Goal: Task Accomplishment & Management: Manage account settings

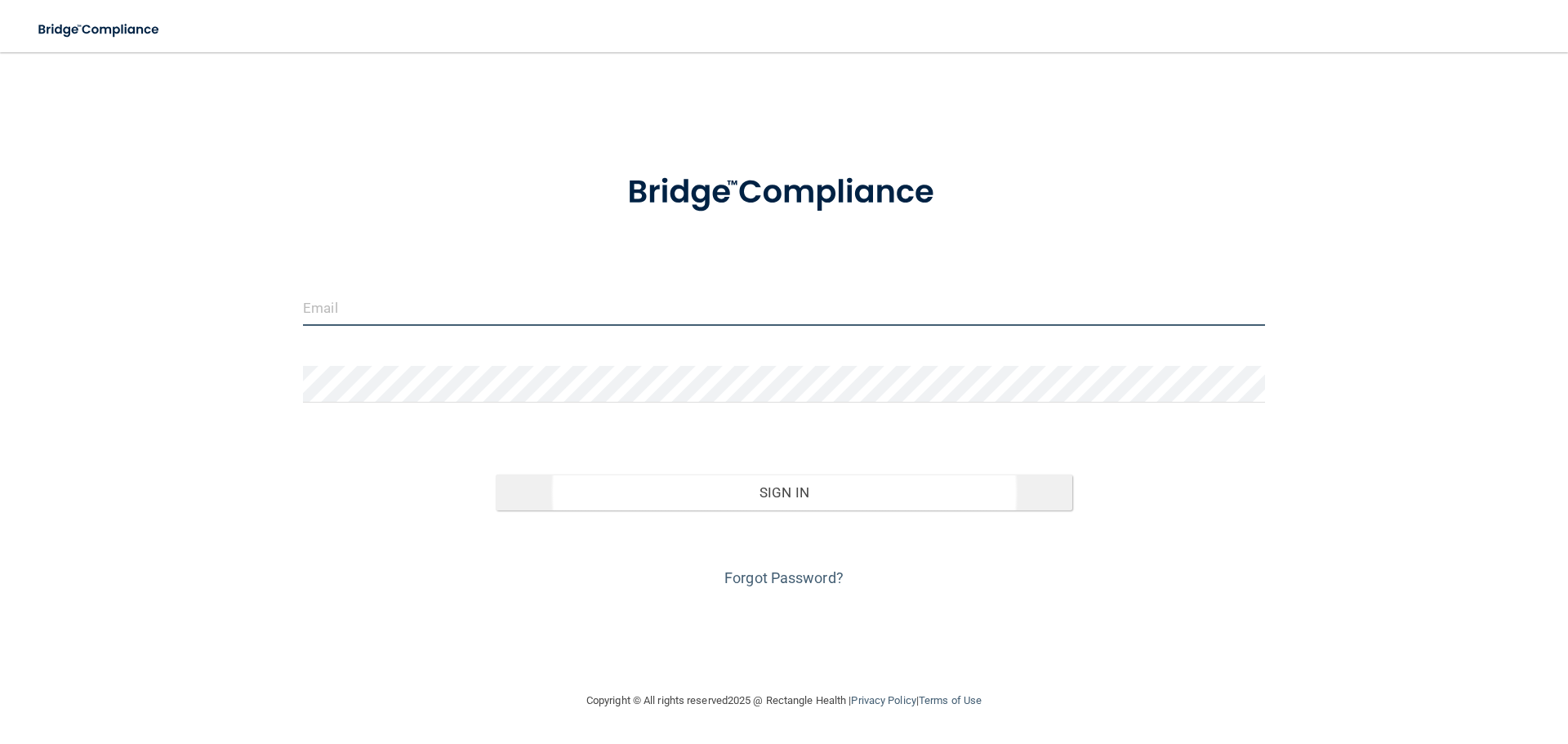
type input "[EMAIL_ADDRESS][DOMAIN_NAME]"
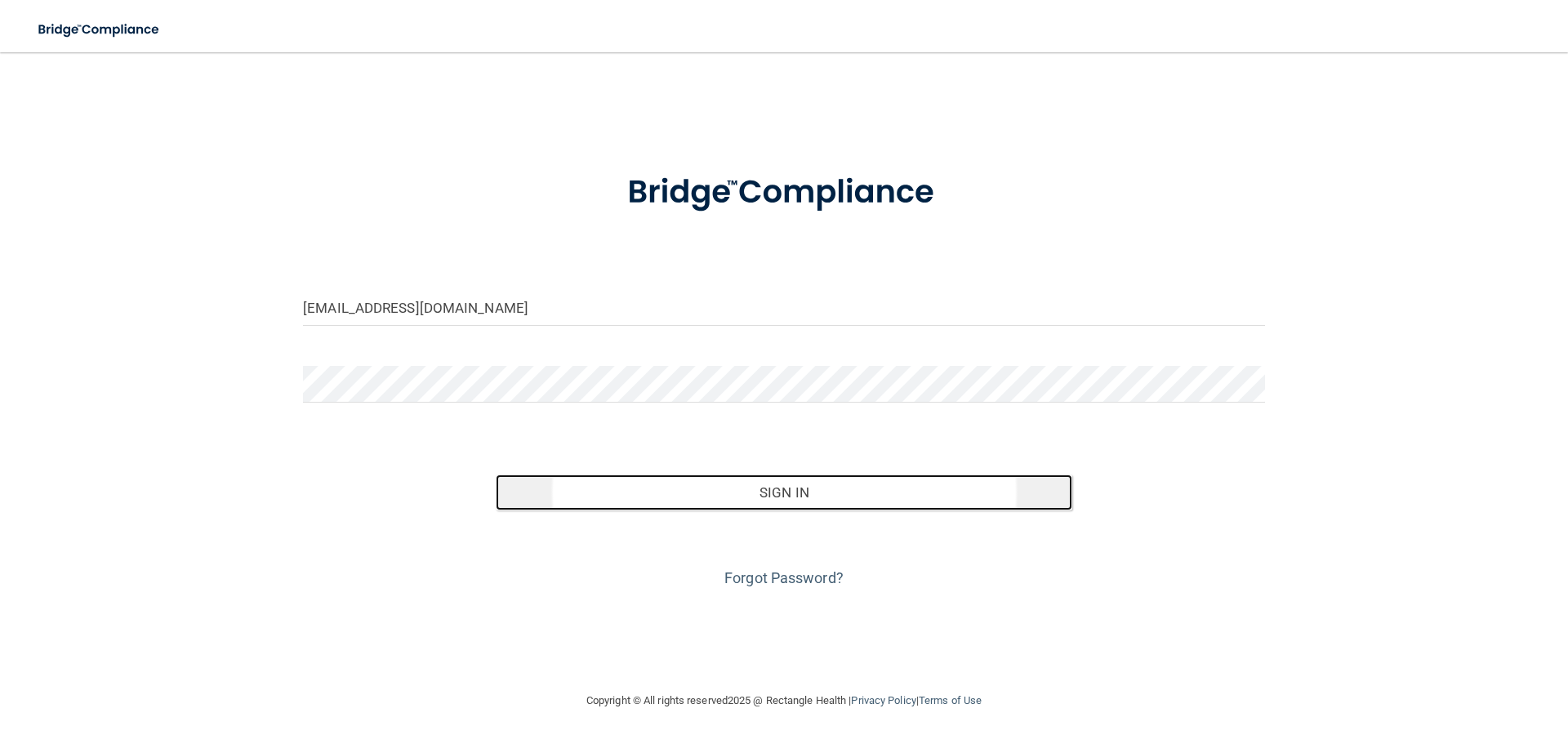
click at [874, 499] on button "Sign In" at bounding box center [784, 491] width 577 height 36
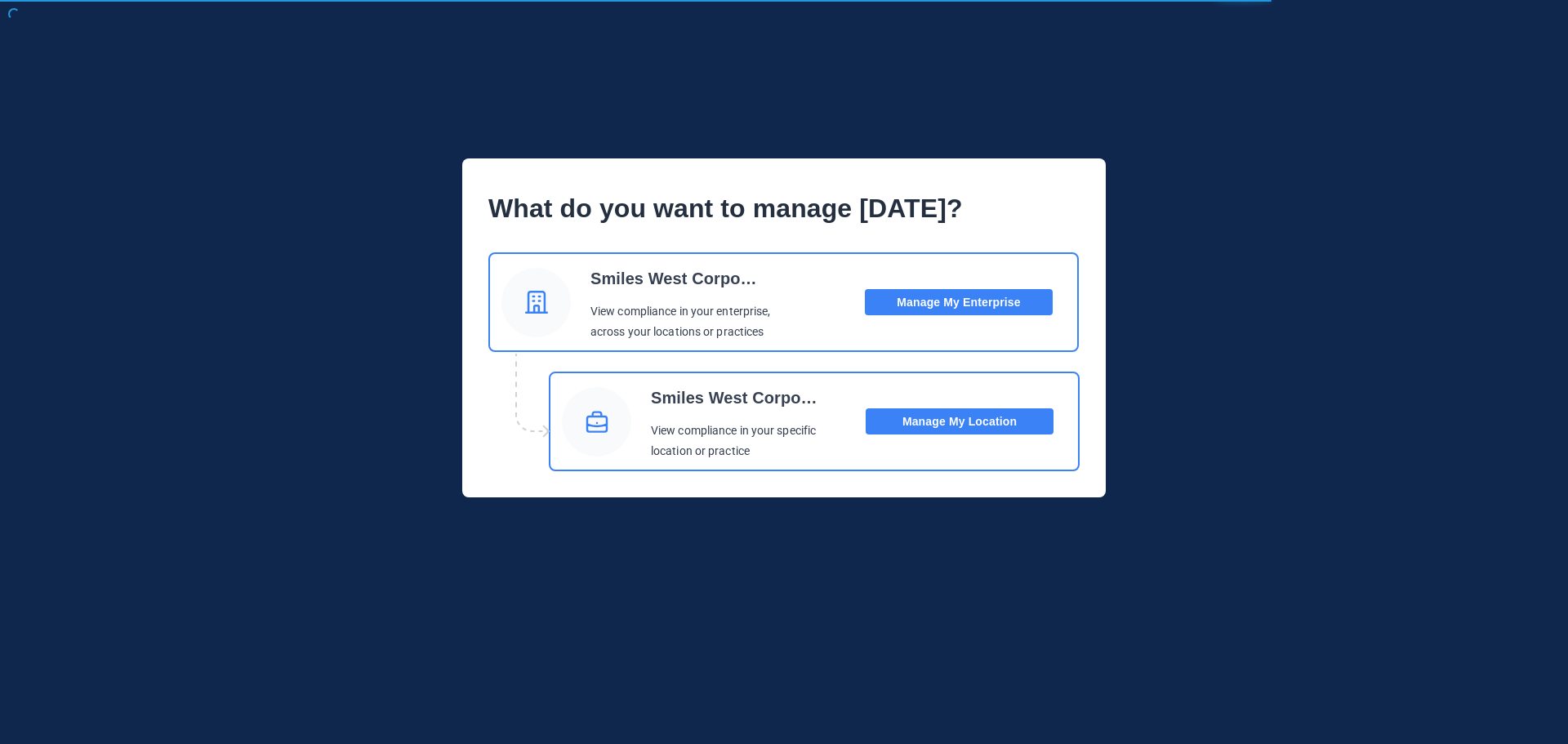
click at [939, 418] on button "Manage My Location" at bounding box center [960, 421] width 188 height 26
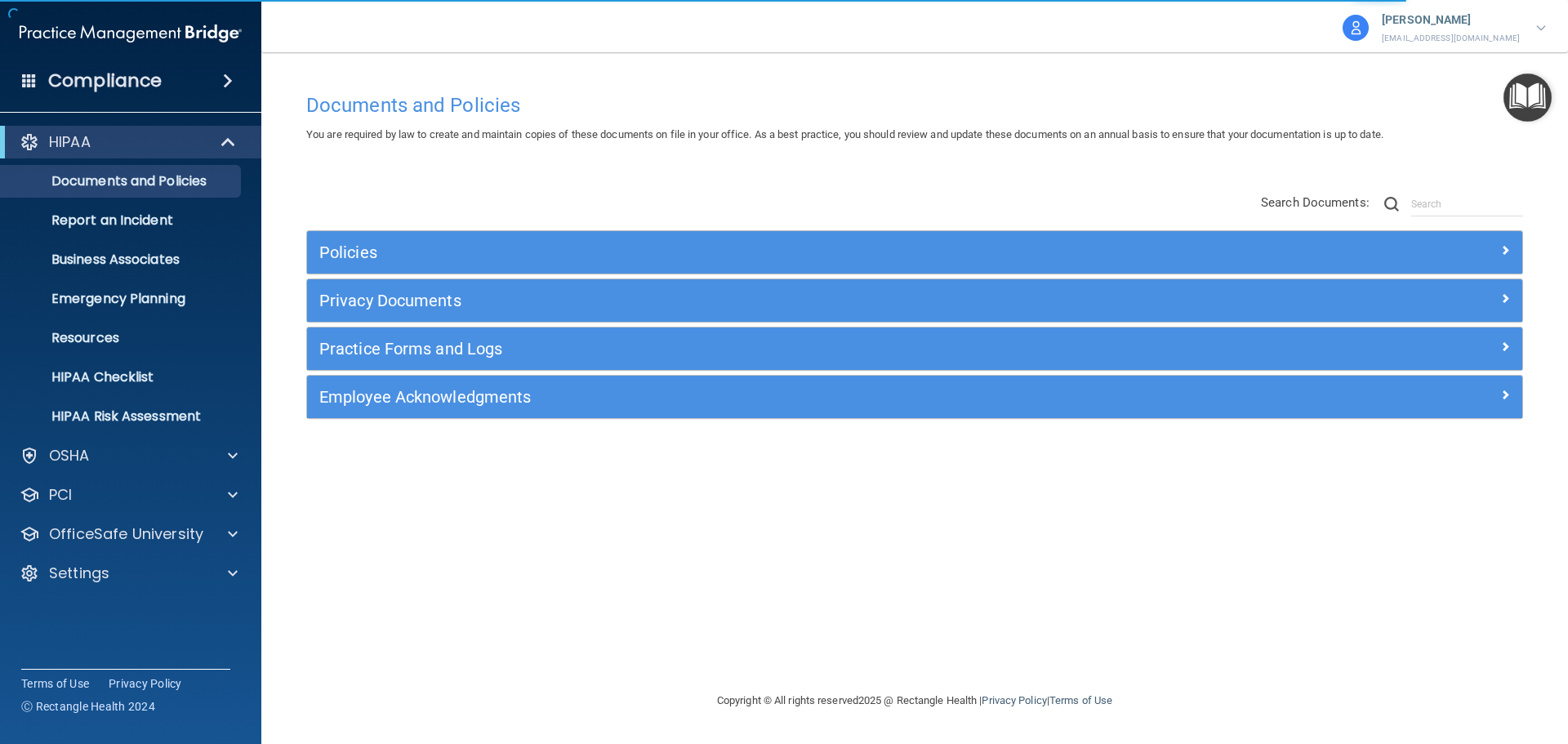
click at [93, 590] on div "HIPAA Documents and Policies Report an Incident Business Associates Emergency P…" at bounding box center [131, 361] width 263 height 483
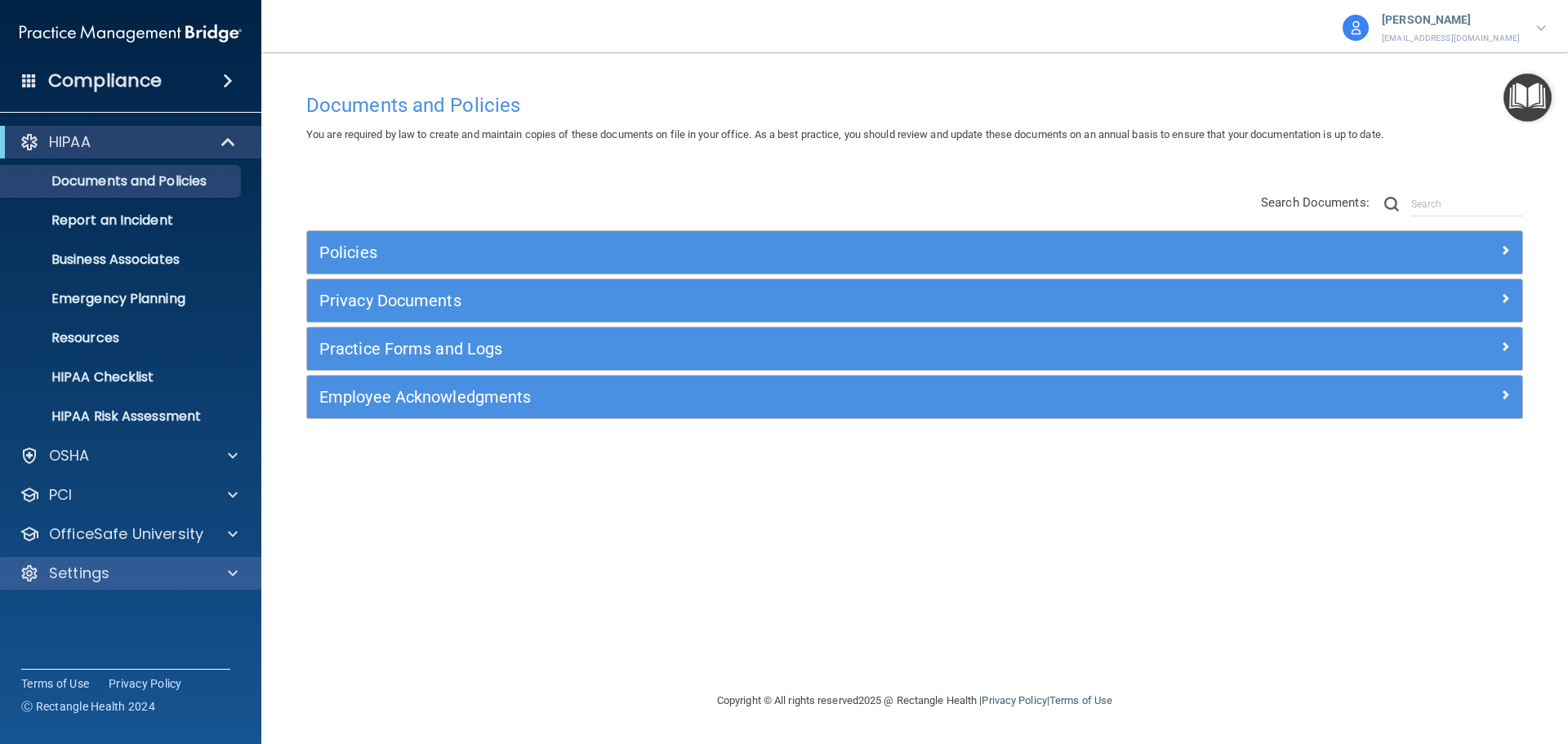
click at [160, 560] on div "Settings" at bounding box center [131, 574] width 263 height 33
click at [228, 574] on span at bounding box center [232, 573] width 10 height 19
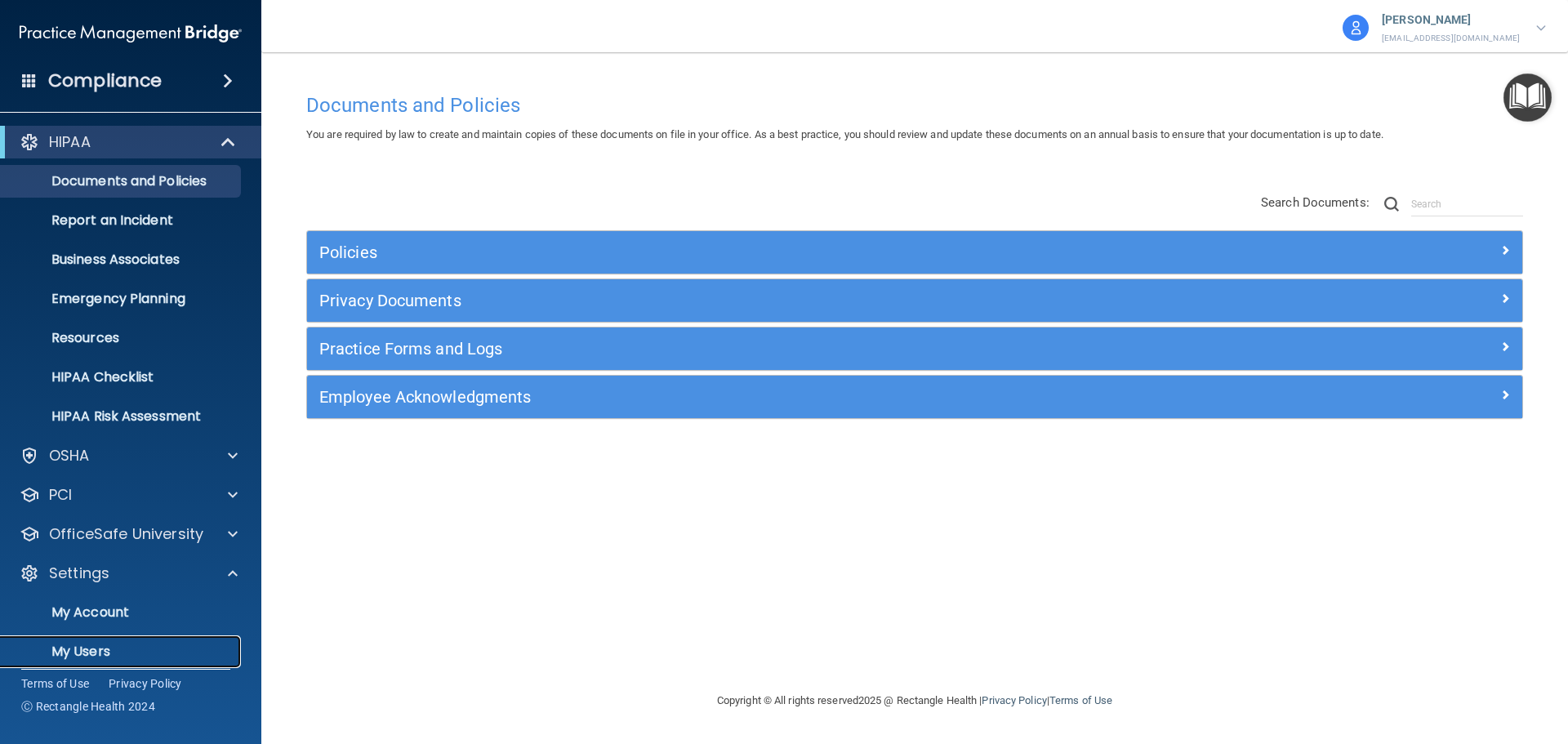
click at [123, 651] on p "My Users" at bounding box center [122, 652] width 223 height 16
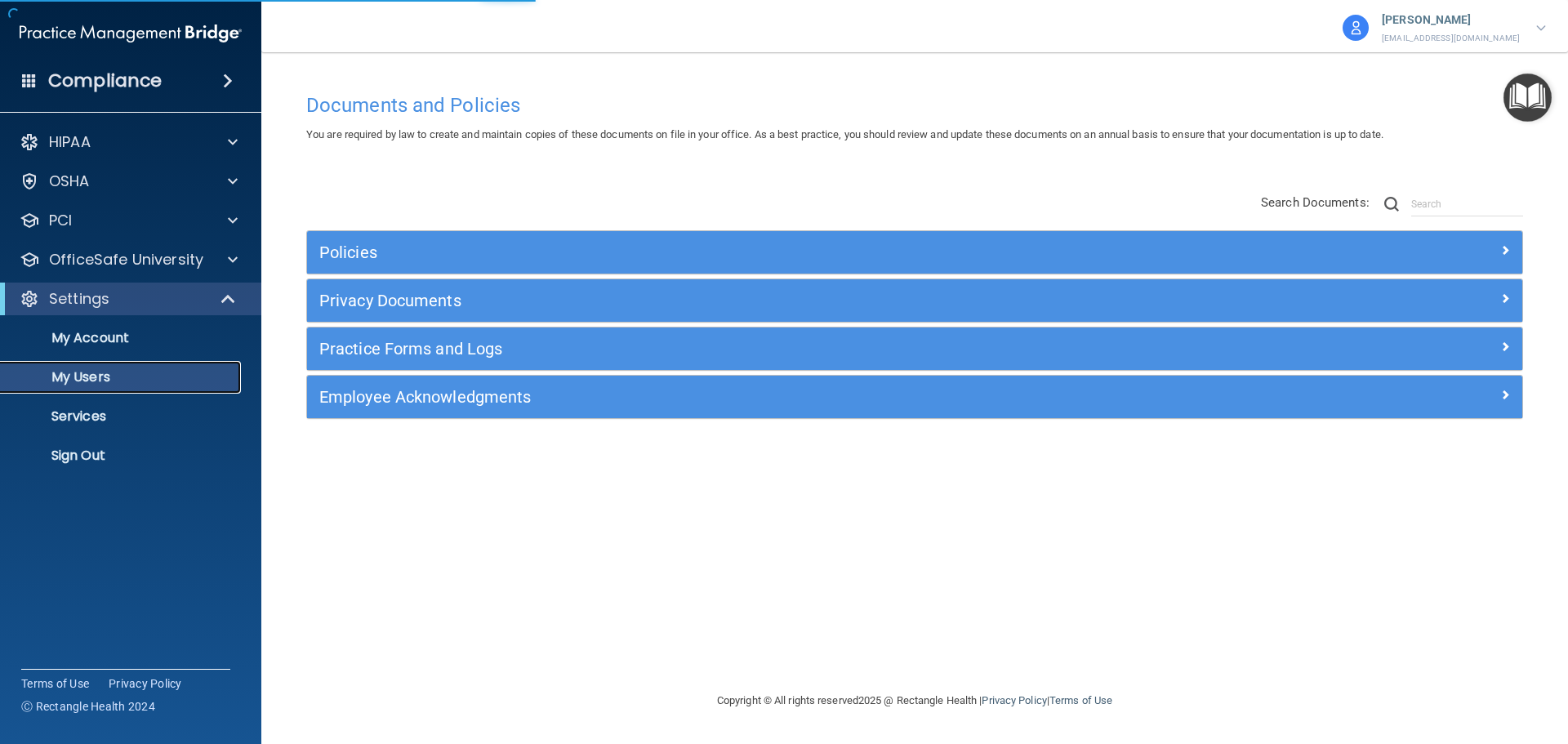
select select "20"
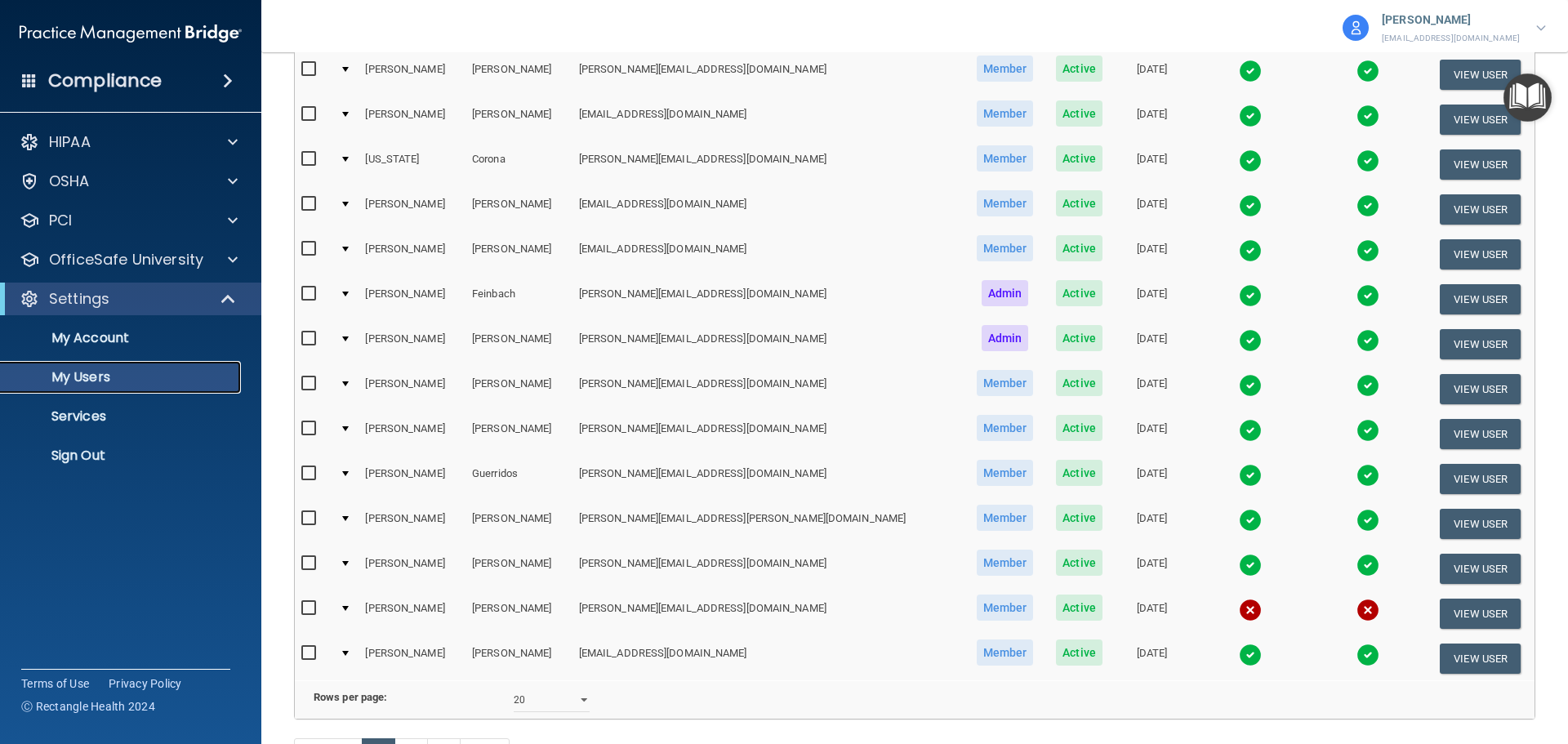
scroll to position [607, 0]
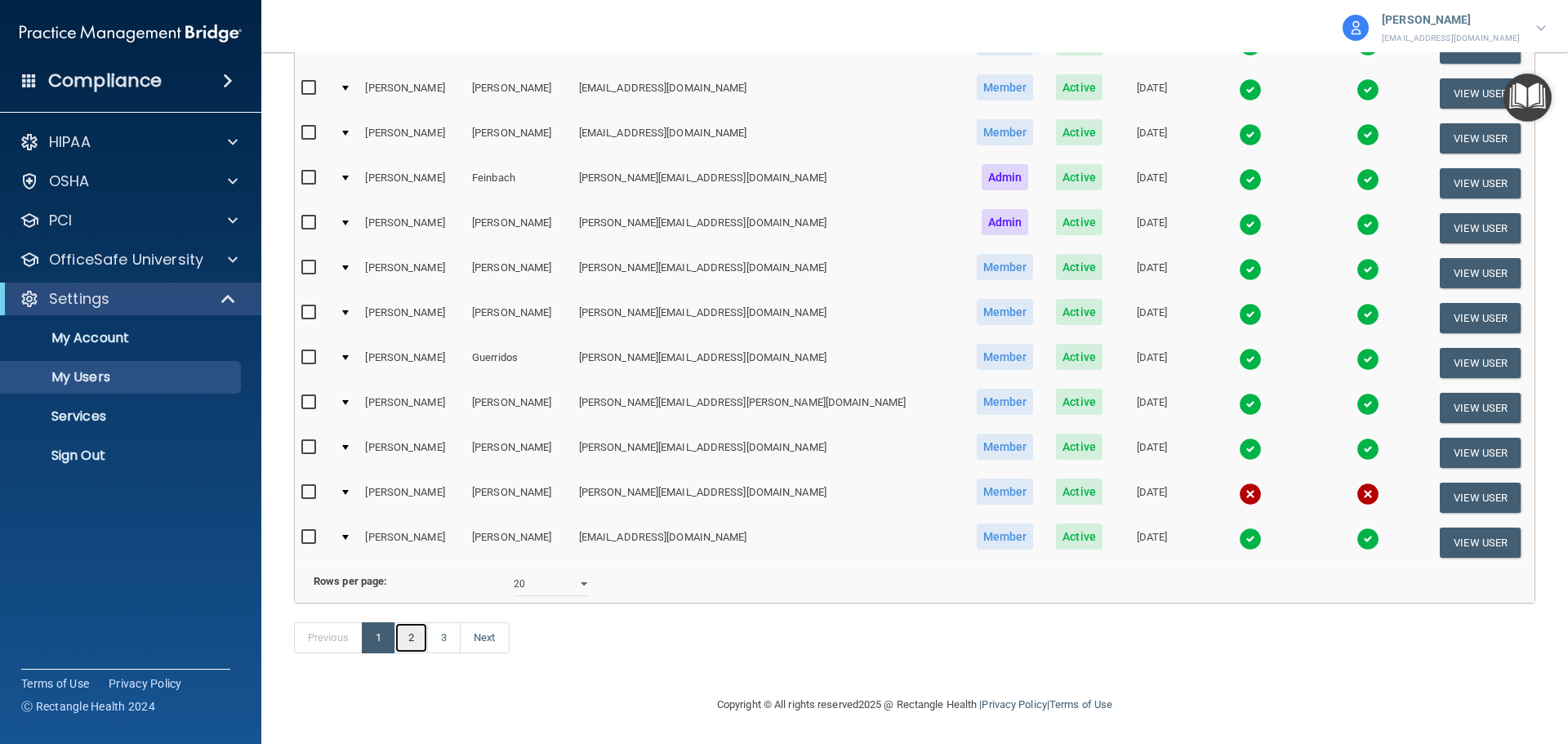
click at [409, 626] on link "2" at bounding box center [411, 638] width 34 height 31
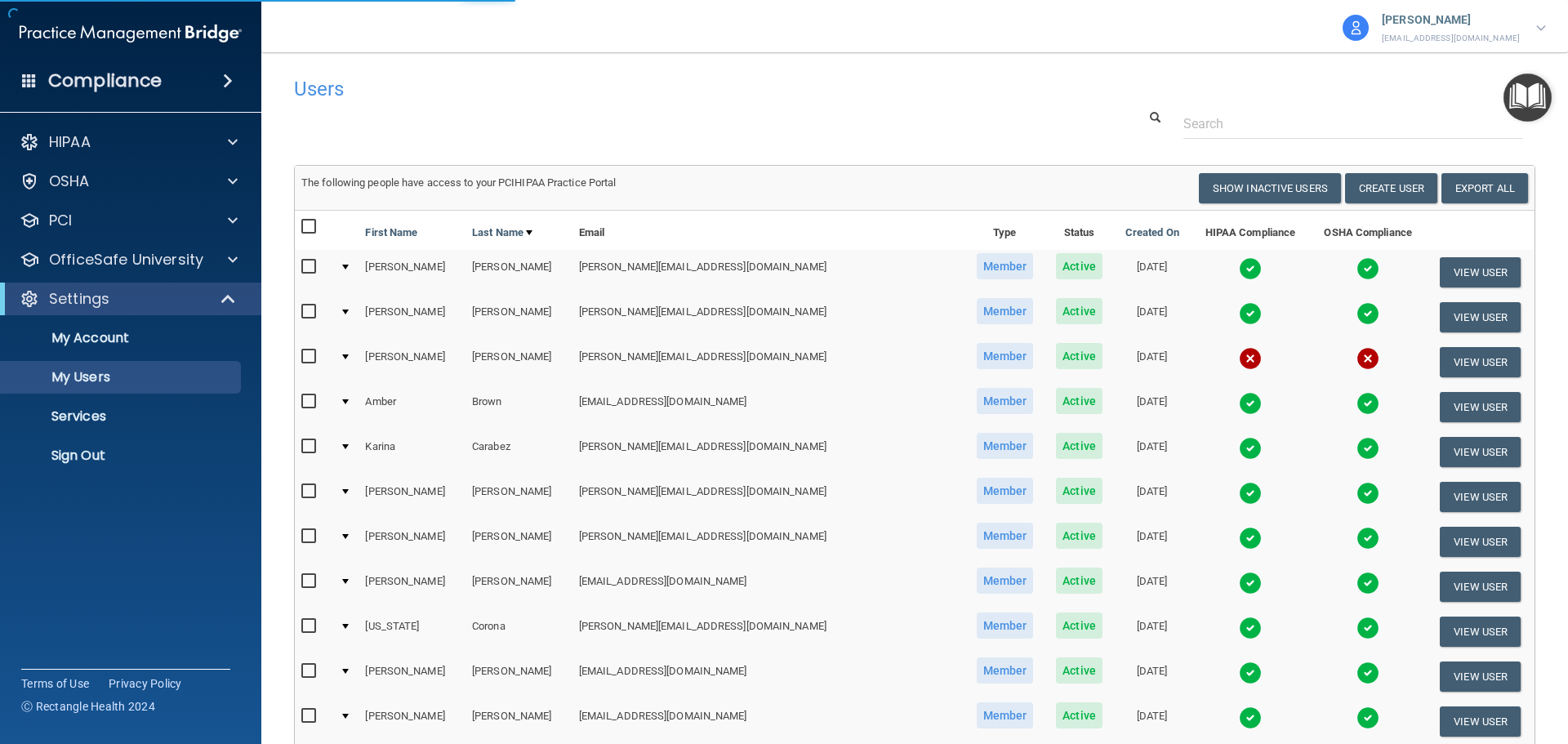
select select "20"
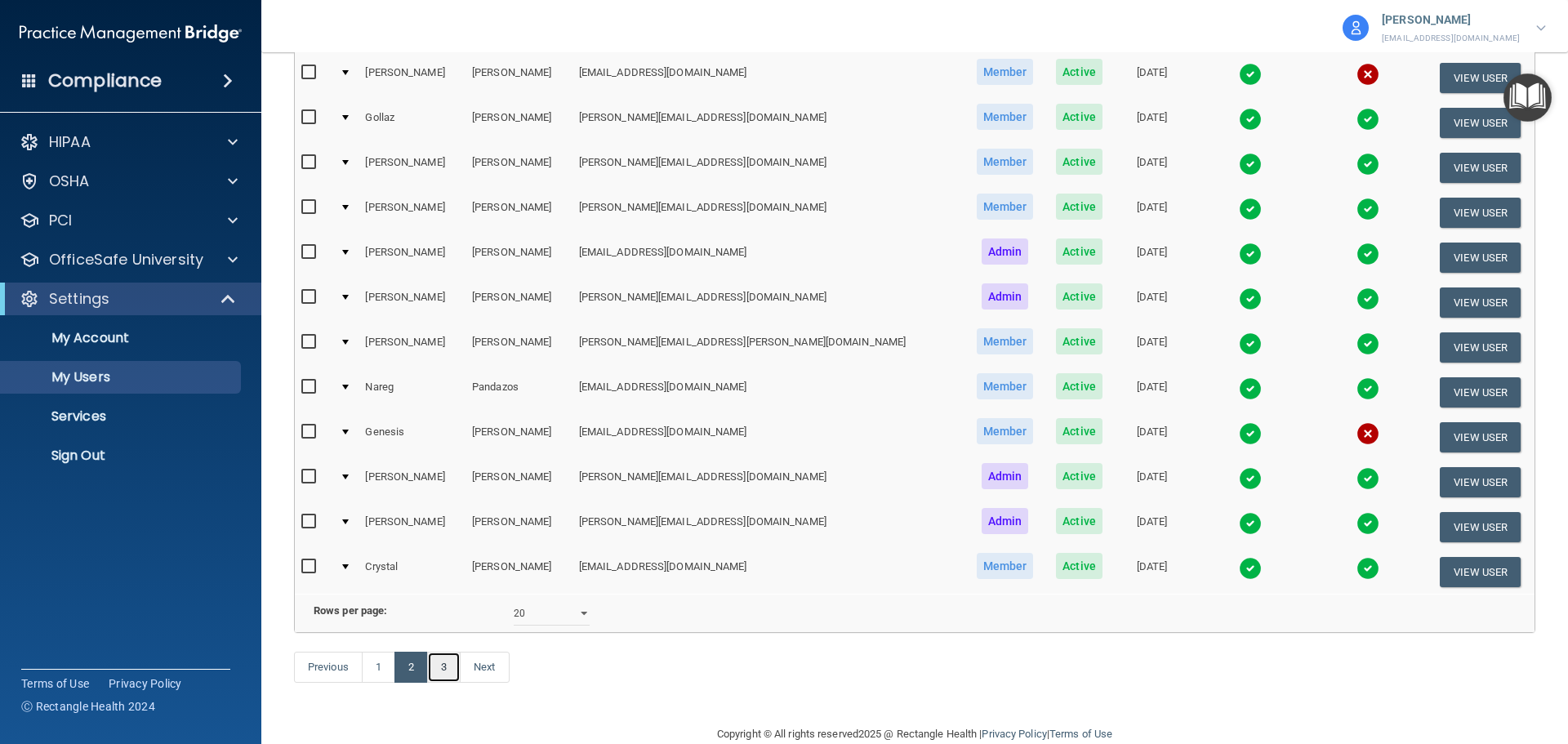
scroll to position [607, 0]
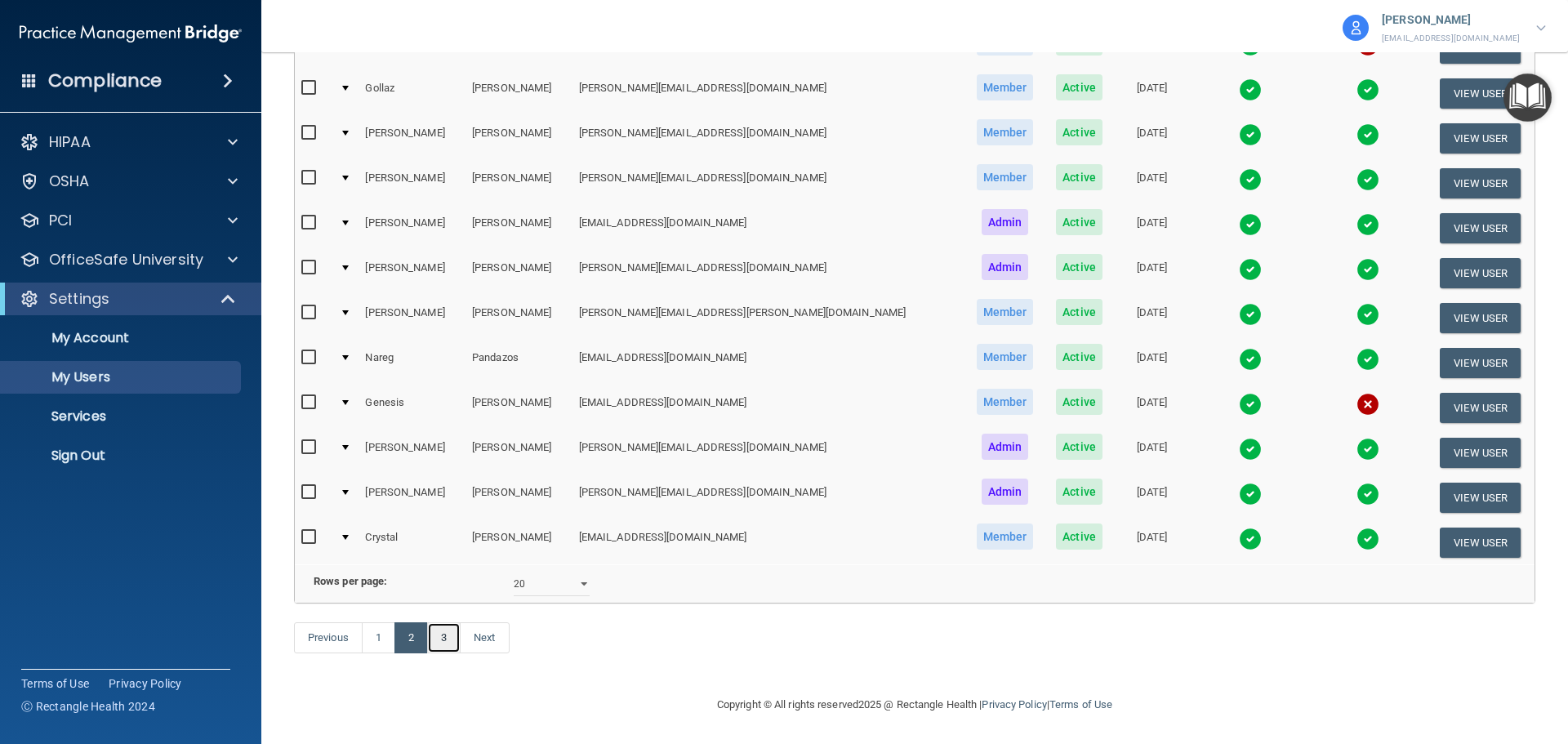
click at [444, 631] on link "3" at bounding box center [443, 638] width 34 height 31
select select "20"
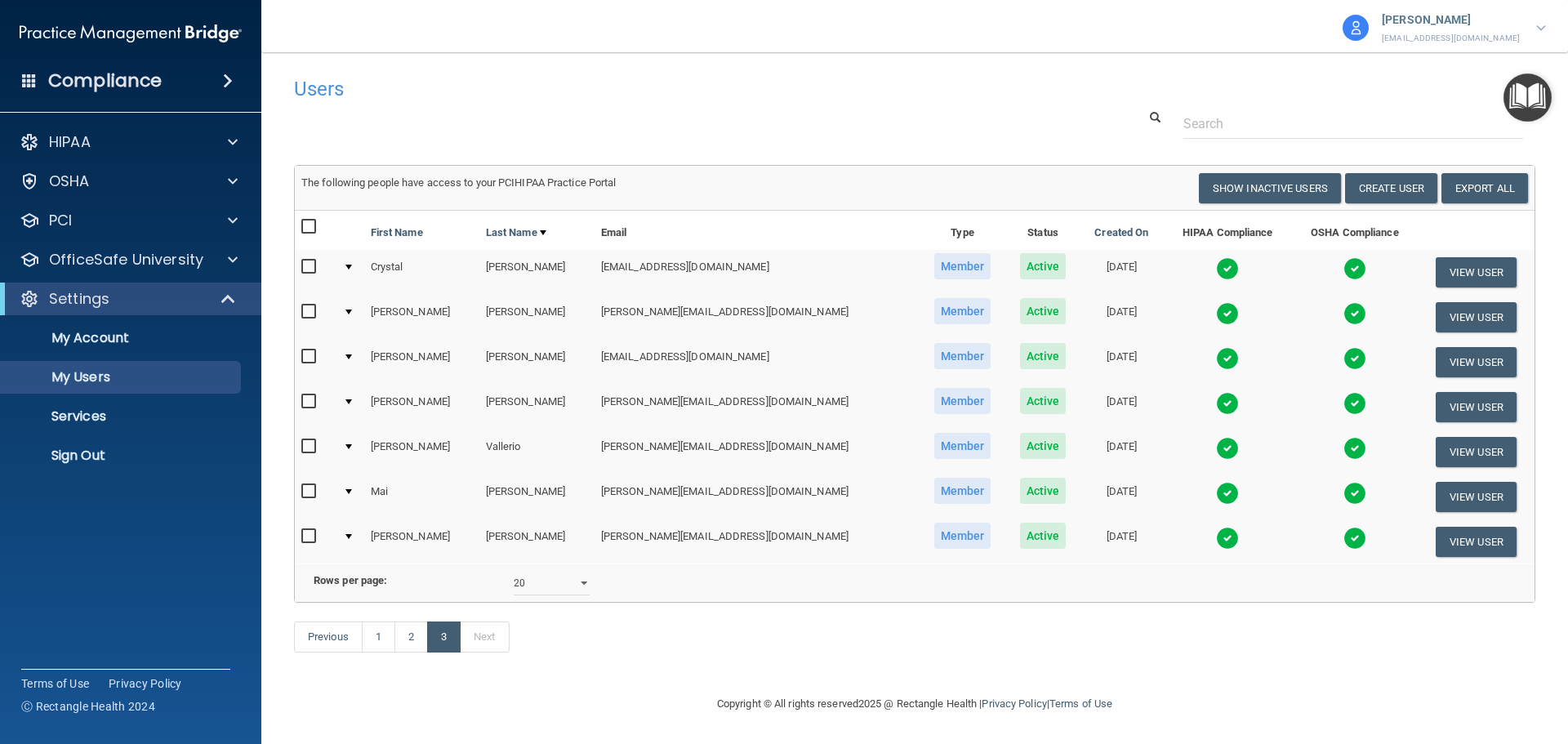
click at [1490, 41] on p "[EMAIL_ADDRESS][DOMAIN_NAME]" at bounding box center [1450, 38] width 138 height 15
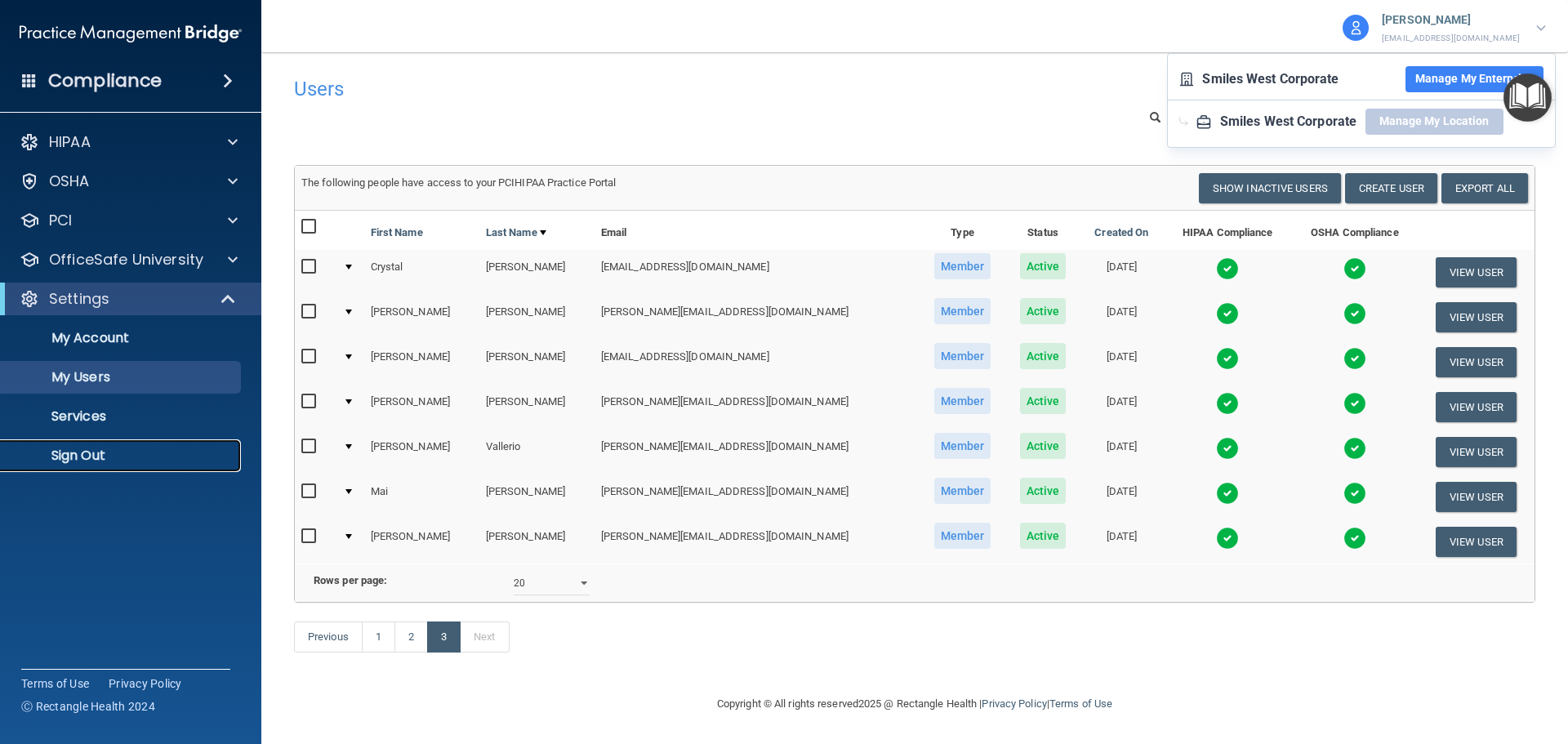
click at [73, 461] on p "Sign Out" at bounding box center [122, 456] width 223 height 16
